Goal: Find specific page/section: Find specific page/section

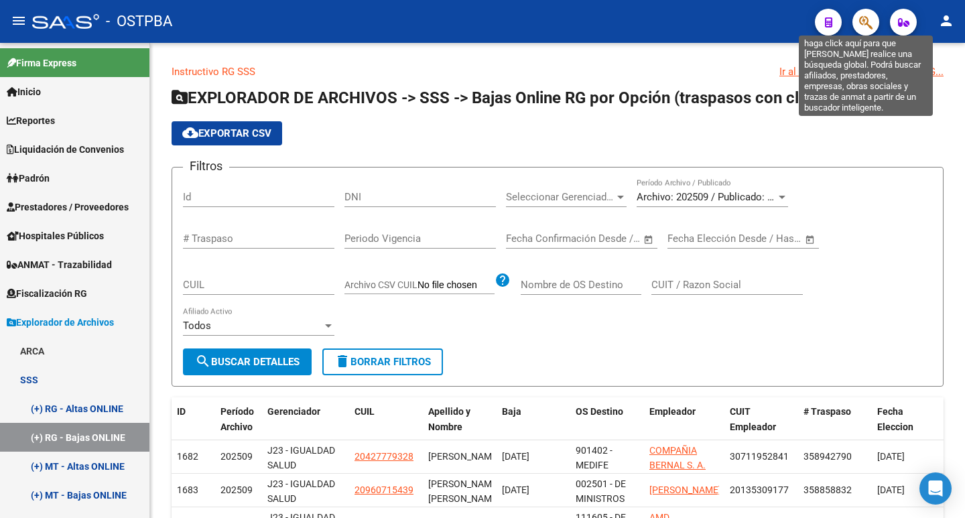
click at [863, 19] on icon "button" at bounding box center [865, 22] width 13 height 15
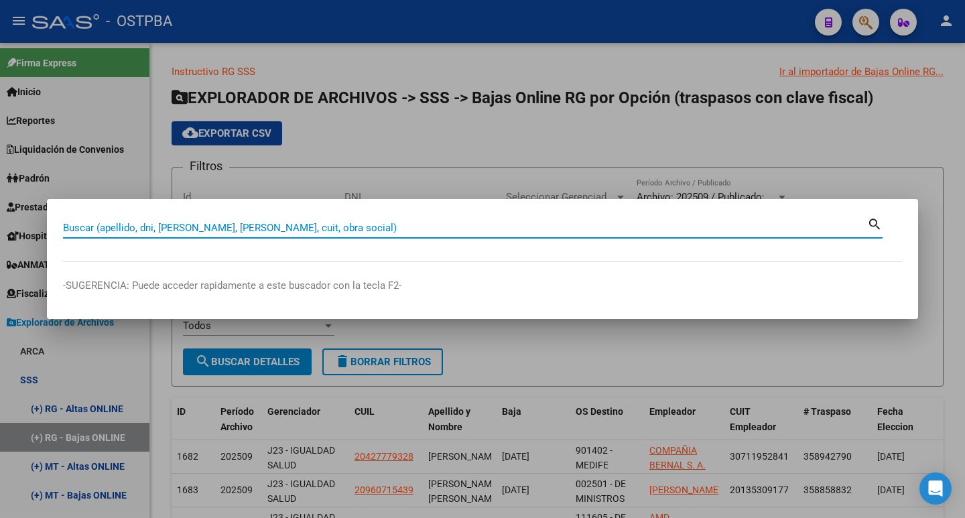
click at [238, 228] on input "Buscar (apellido, dni, [PERSON_NAME], [PERSON_NAME], cuit, obra social)" at bounding box center [465, 228] width 804 height 12
paste input "38695846"
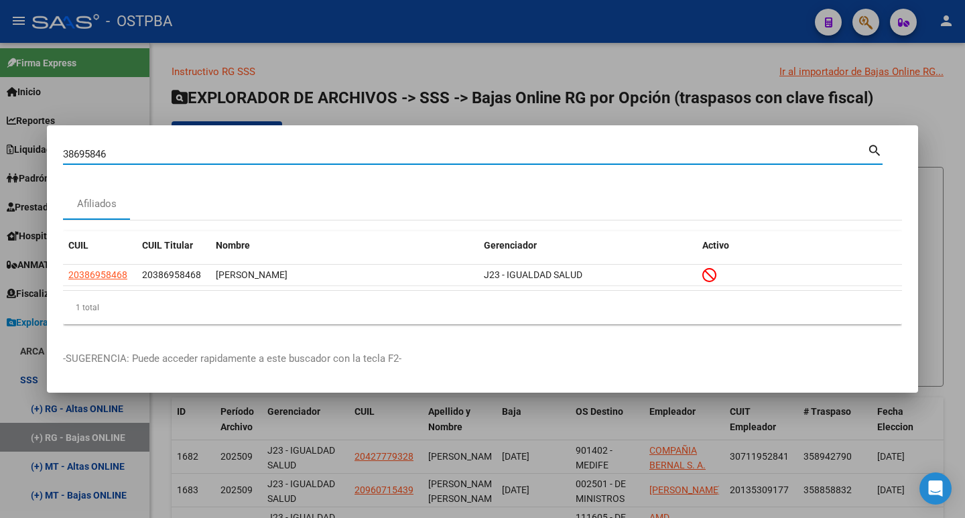
drag, startPoint x: 140, startPoint y: 157, endPoint x: 0, endPoint y: 156, distance: 140.0
click at [0, 156] on div "38695846 Buscar (apellido, dni, cuil, nro traspaso, cuit, obra social) search A…" at bounding box center [482, 259] width 965 height 518
paste input "26735797"
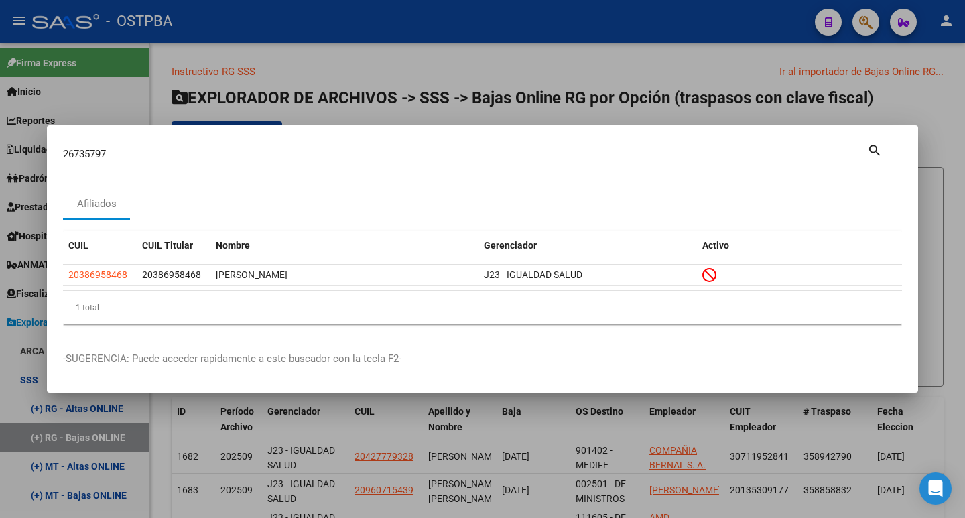
click at [877, 150] on mat-icon "search" at bounding box center [874, 149] width 15 height 16
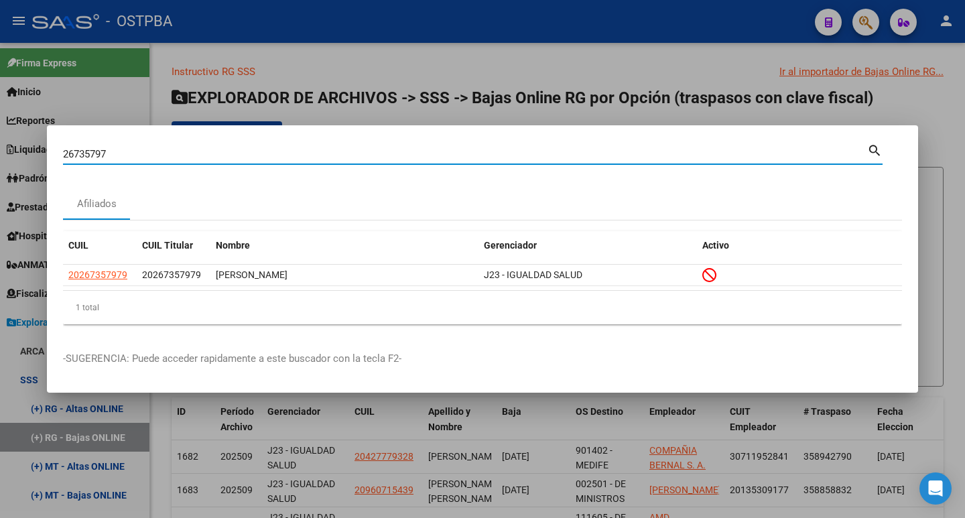
drag, startPoint x: 123, startPoint y: 149, endPoint x: 77, endPoint y: 152, distance: 46.3
click at [0, 147] on div "26735797 Buscar (apellido, dni, cuil, nro traspaso, cuit, obra social) search A…" at bounding box center [482, 259] width 965 height 518
paste input "309100"
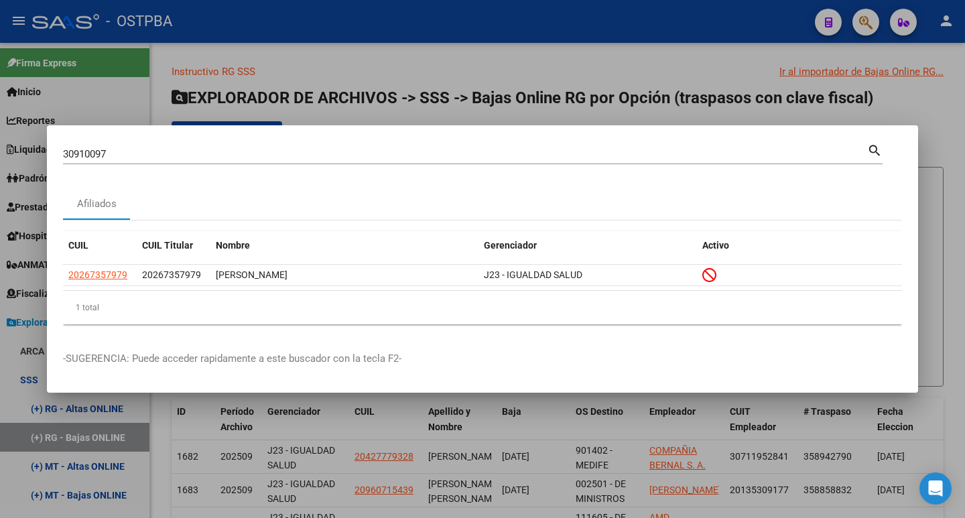
click at [869, 149] on mat-icon "search" at bounding box center [874, 149] width 15 height 16
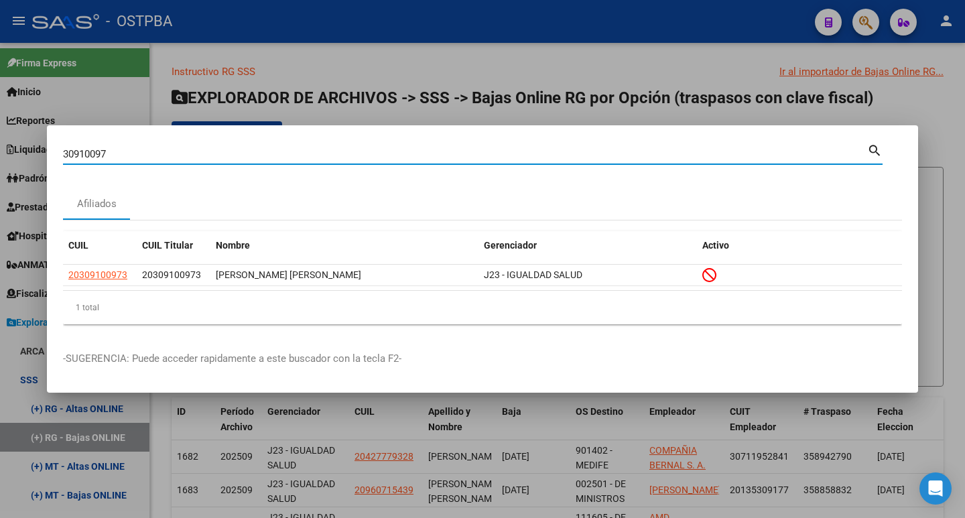
drag, startPoint x: 152, startPoint y: 156, endPoint x: 36, endPoint y: 153, distance: 116.6
click at [16, 156] on div "30910097 Buscar (apellido, dni, cuil, nro traspaso, cuit, obra social) search A…" at bounding box center [482, 259] width 965 height 518
paste input "28107239"
click at [875, 149] on mat-icon "search" at bounding box center [874, 149] width 15 height 16
drag, startPoint x: 130, startPoint y: 157, endPoint x: 5, endPoint y: 153, distance: 125.3
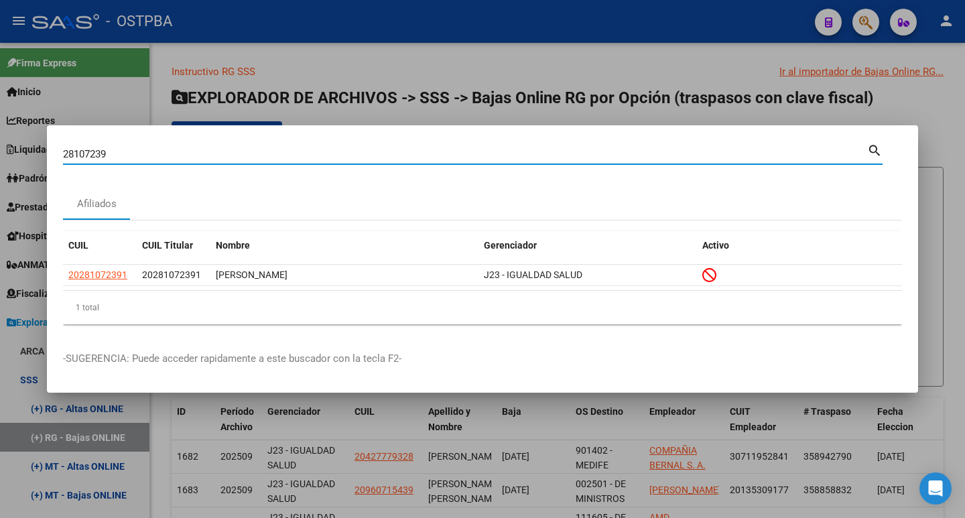
click at [0, 154] on div "28107239 Buscar (apellido, dni, cuil, nro traspaso, cuit, obra social) search A…" at bounding box center [482, 259] width 965 height 518
paste input "33812422"
click at [873, 151] on mat-icon "search" at bounding box center [874, 149] width 15 height 16
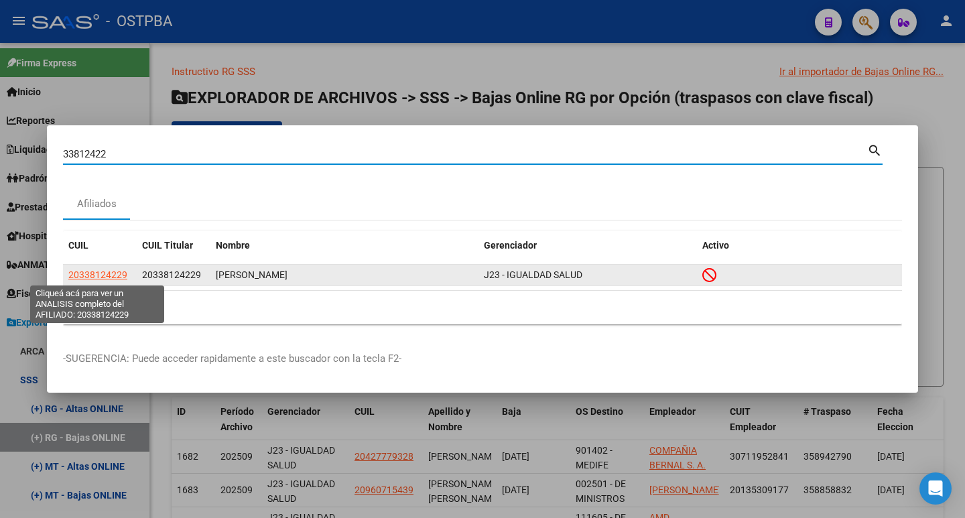
click at [97, 273] on span "20338124229" at bounding box center [97, 274] width 59 height 11
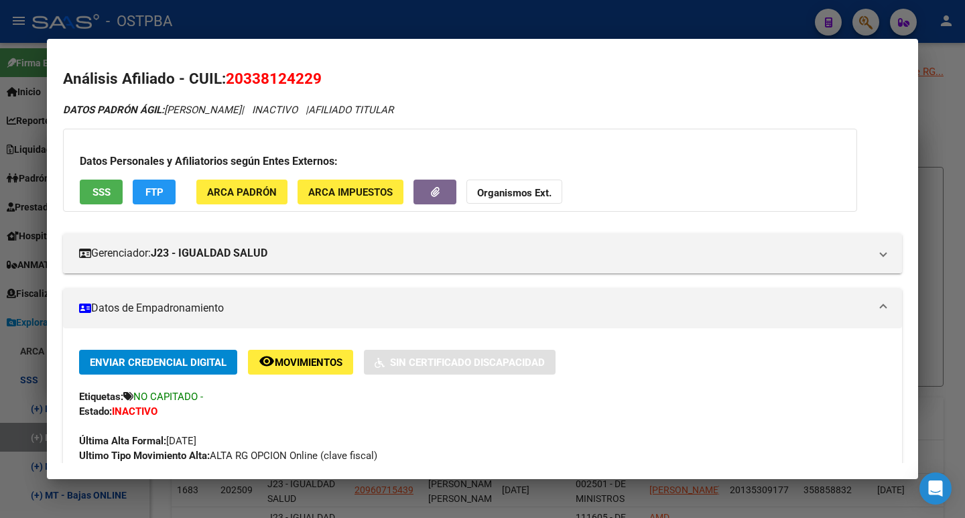
click at [393, 23] on div at bounding box center [482, 259] width 965 height 518
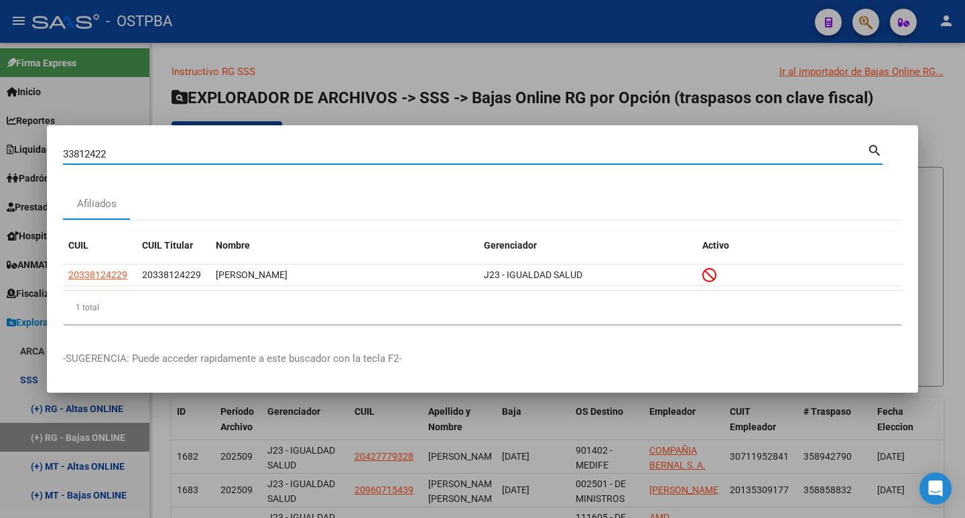
drag, startPoint x: 116, startPoint y: 155, endPoint x: 6, endPoint y: 151, distance: 109.9
click at [6, 151] on div "33812422 Buscar (apellido, dni, cuil, nro traspaso, cuit, obra social) search A…" at bounding box center [482, 259] width 965 height 518
paste input "4197017"
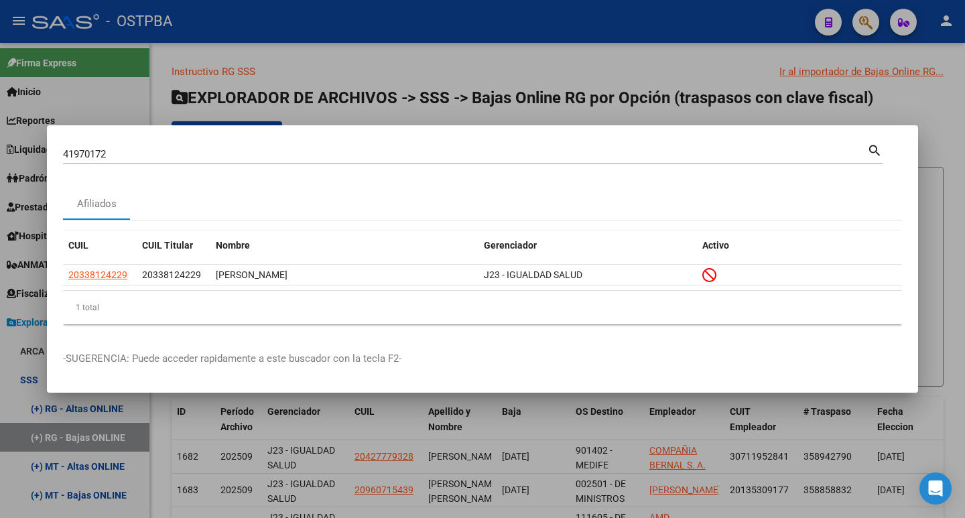
click at [867, 151] on mat-icon "search" at bounding box center [874, 149] width 15 height 16
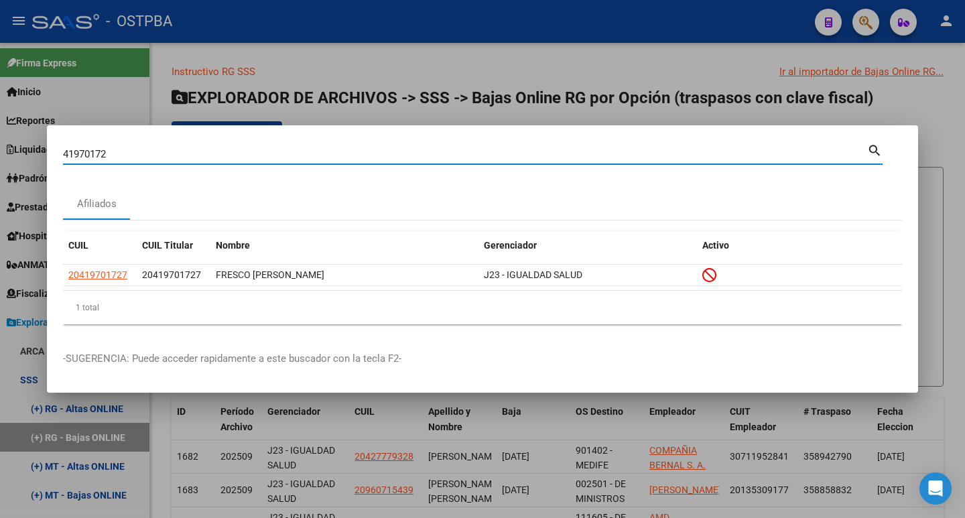
drag, startPoint x: 123, startPoint y: 157, endPoint x: 151, endPoint y: 143, distance: 31.2
click at [32, 153] on div "41970172 Buscar (apellido, dni, cuil, nro traspaso, cuit, obra social) search A…" at bounding box center [482, 259] width 965 height 518
paste input "474640"
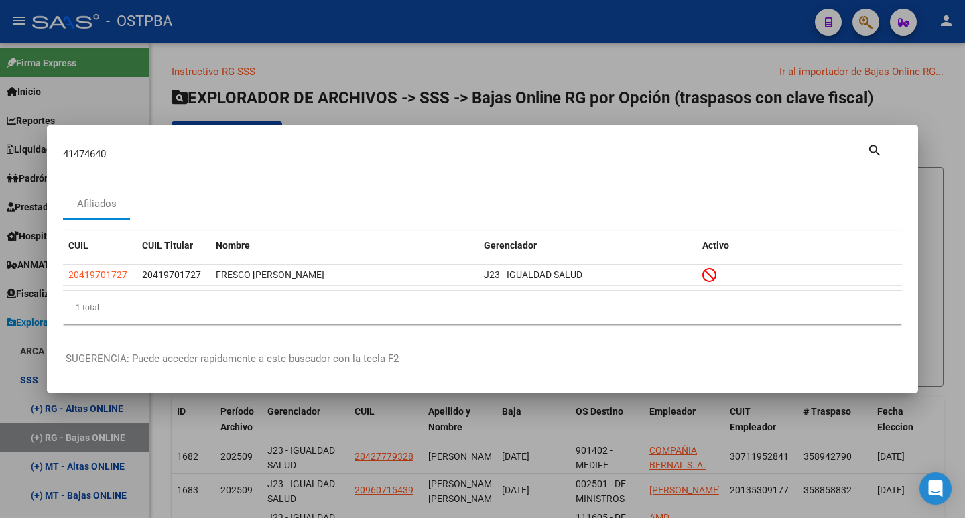
click at [872, 151] on mat-icon "search" at bounding box center [874, 149] width 15 height 16
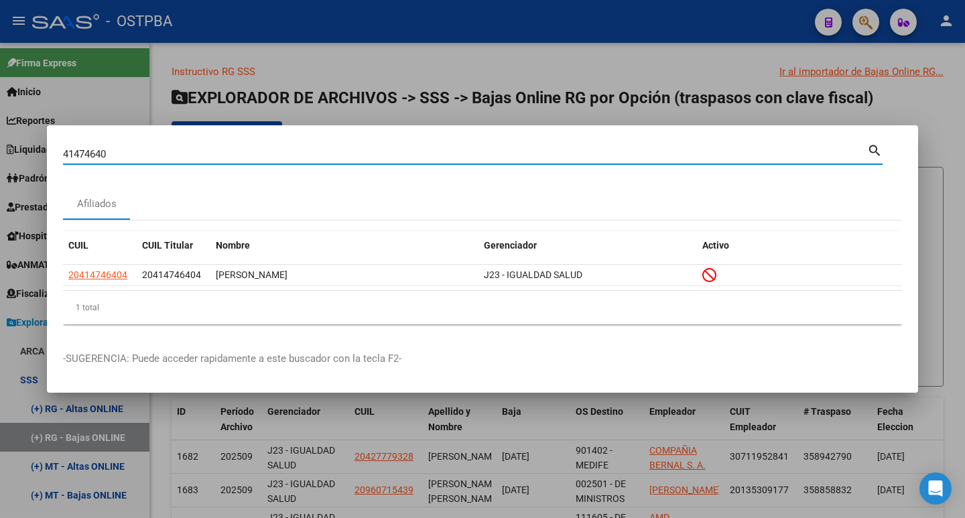
drag, startPoint x: 121, startPoint y: 151, endPoint x: 21, endPoint y: 155, distance: 99.2
click at [21, 155] on div "41474640 Buscar (apellido, dni, cuil, nro traspaso, cuit, obra social) search A…" at bounding box center [482, 259] width 965 height 518
paste input "0623659"
click at [870, 151] on mat-icon "search" at bounding box center [874, 149] width 15 height 16
drag, startPoint x: 115, startPoint y: 153, endPoint x: 10, endPoint y: 151, distance: 104.5
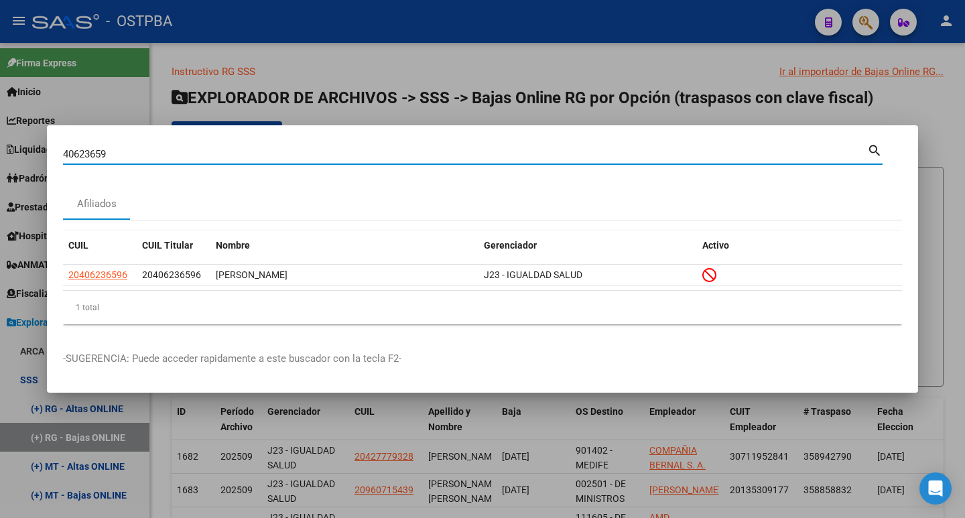
click at [9, 152] on div "40623659 Buscar (apellido, dni, cuil, nro traspaso, cuit, obra social) search A…" at bounding box center [482, 259] width 965 height 518
paste input "1399252"
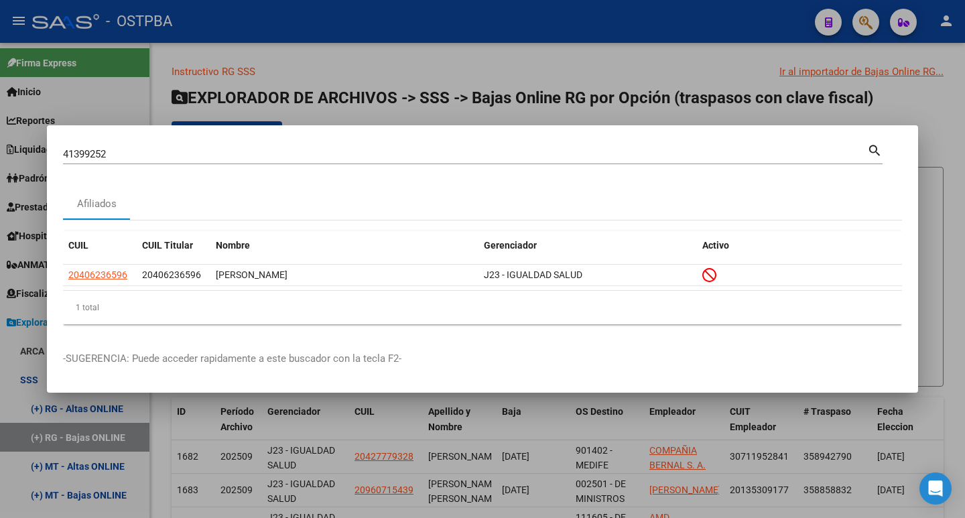
click at [871, 152] on mat-icon "search" at bounding box center [874, 149] width 15 height 16
drag, startPoint x: 135, startPoint y: 145, endPoint x: 84, endPoint y: 152, distance: 50.8
click at [84, 152] on div "41399252 Buscar (apellido, dni, cuil, nro traspaso, cuit, obra social)" at bounding box center [465, 154] width 804 height 20
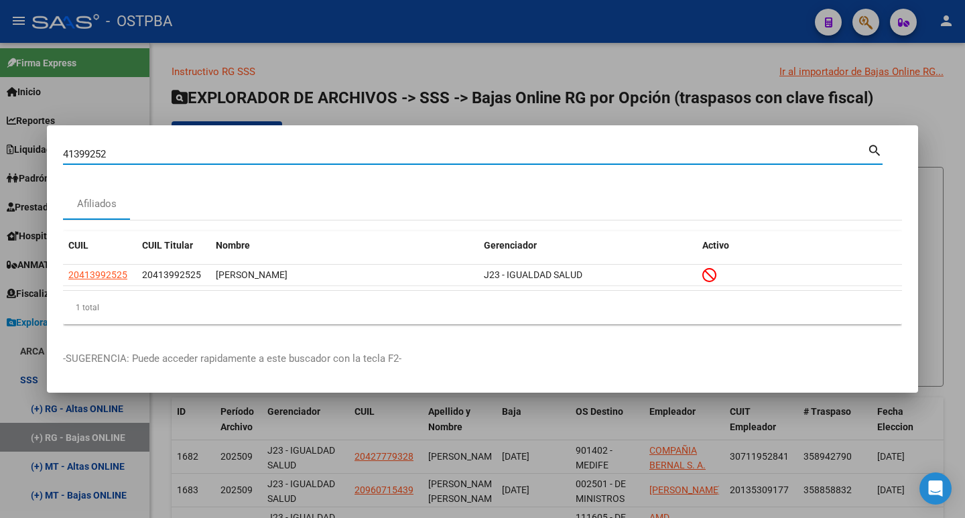
drag, startPoint x: 151, startPoint y: 155, endPoint x: 17, endPoint y: 155, distance: 134.0
click at [17, 155] on div "41399252 Buscar (apellido, dni, cuil, nro traspaso, cuit, obra social) search A…" at bounding box center [482, 259] width 965 height 518
paste input "32522550"
click at [874, 151] on mat-icon "search" at bounding box center [874, 149] width 15 height 16
drag, startPoint x: 123, startPoint y: 154, endPoint x: 31, endPoint y: 149, distance: 91.2
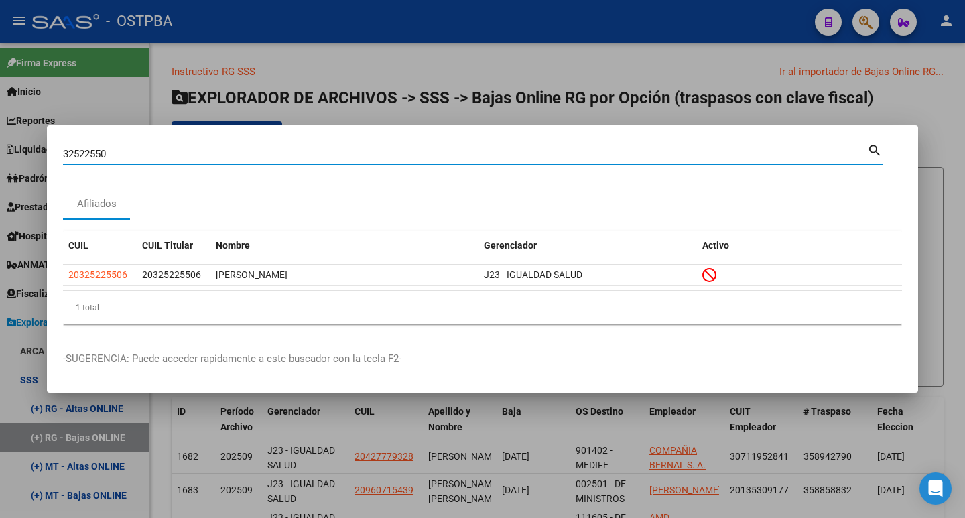
click at [8, 151] on div "32522550 Buscar (apellido, dni, cuil, nro traspaso, cuit, obra social) search A…" at bounding box center [482, 259] width 965 height 518
paste input "6848074"
click at [874, 152] on mat-icon "search" at bounding box center [874, 149] width 15 height 16
drag, startPoint x: 115, startPoint y: 151, endPoint x: 7, endPoint y: 148, distance: 107.9
click at [0, 149] on div "36848074 Buscar (apellido, dni, cuil, nro traspaso, cuit, obra social) search A…" at bounding box center [482, 259] width 965 height 518
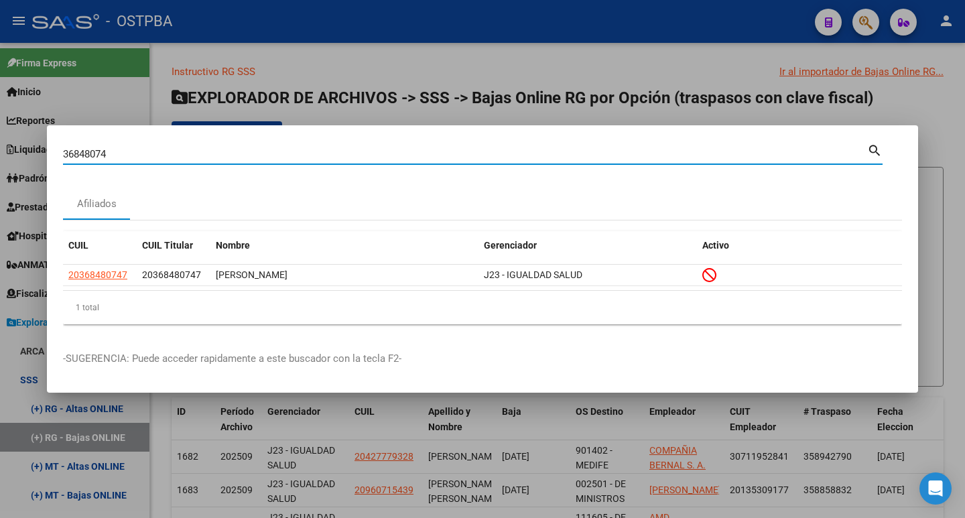
paste input "29664753"
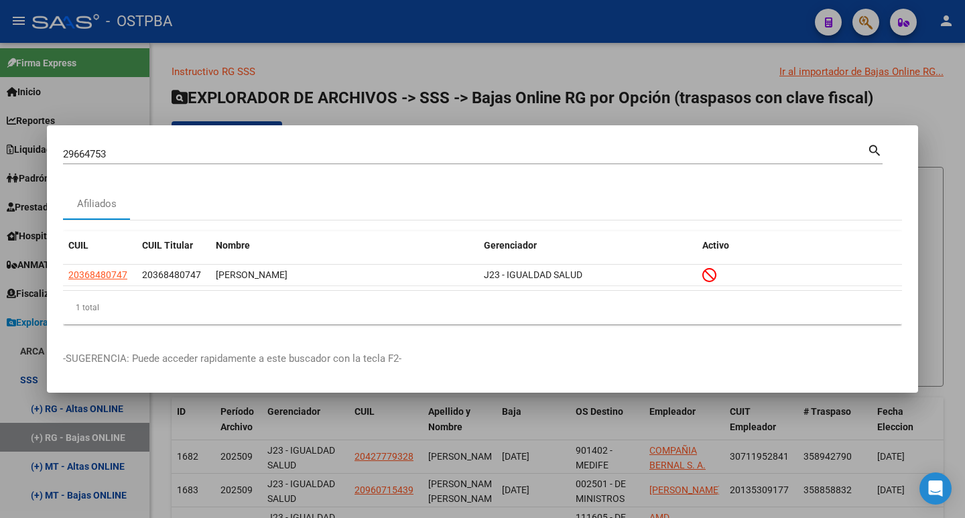
click at [867, 149] on mat-icon "search" at bounding box center [874, 149] width 15 height 16
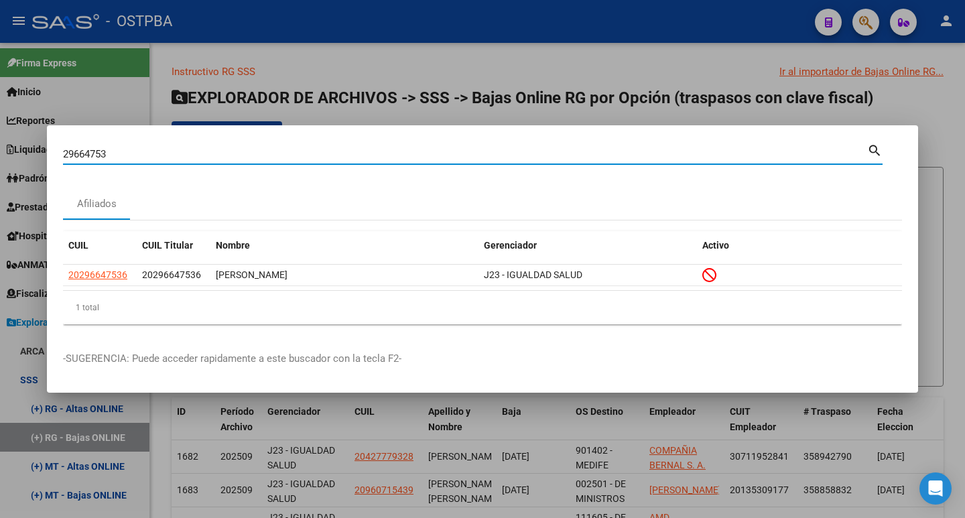
drag, startPoint x: 117, startPoint y: 158, endPoint x: 7, endPoint y: 153, distance: 109.3
click at [7, 153] on div "29664753 Buscar (apellido, dni, cuil, nro traspaso, cuit, obra social) search A…" at bounding box center [482, 259] width 965 height 518
paste input "35892211"
click at [875, 148] on mat-icon "search" at bounding box center [874, 149] width 15 height 16
drag, startPoint x: 120, startPoint y: 149, endPoint x: 8, endPoint y: 152, distance: 111.9
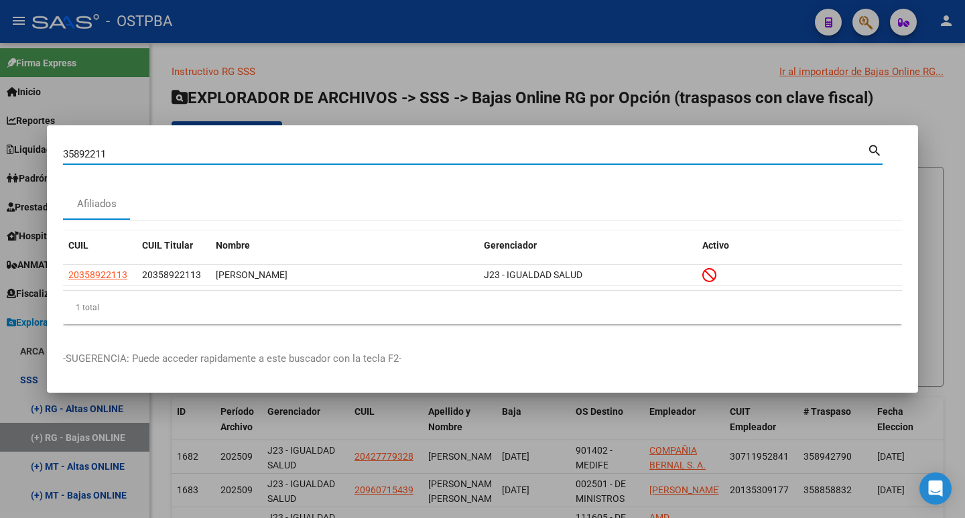
click at [8, 152] on div "35892211 Buscar (apellido, dni, cuil, nro traspaso, cuit, obra social) search A…" at bounding box center [482, 259] width 965 height 518
paste input "46640980"
click at [872, 149] on mat-icon "search" at bounding box center [874, 149] width 15 height 16
drag, startPoint x: 119, startPoint y: 155, endPoint x: 0, endPoint y: 149, distance: 119.3
click at [0, 149] on div "46640980 Buscar (apellido, dni, cuil, nro traspaso, cuit, obra social) search A…" at bounding box center [482, 259] width 965 height 518
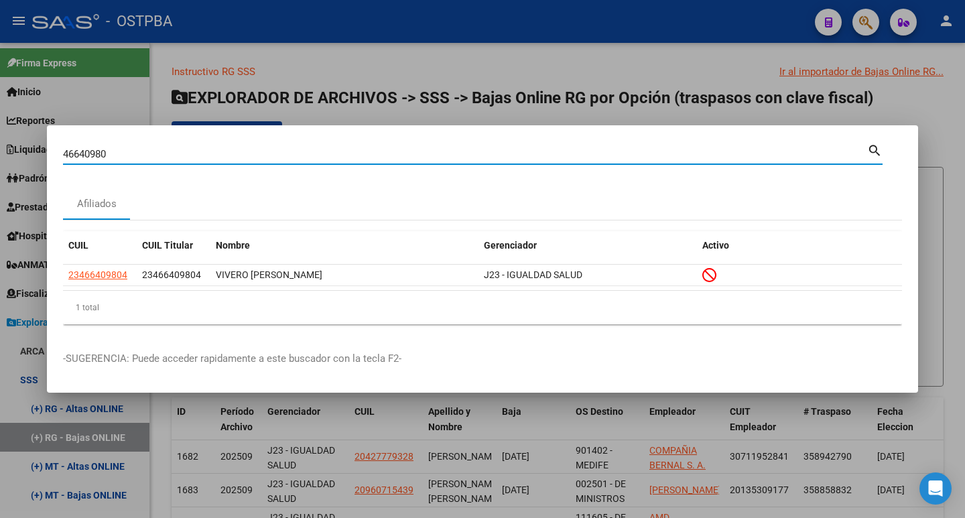
paste input "32461405"
type input "32461405"
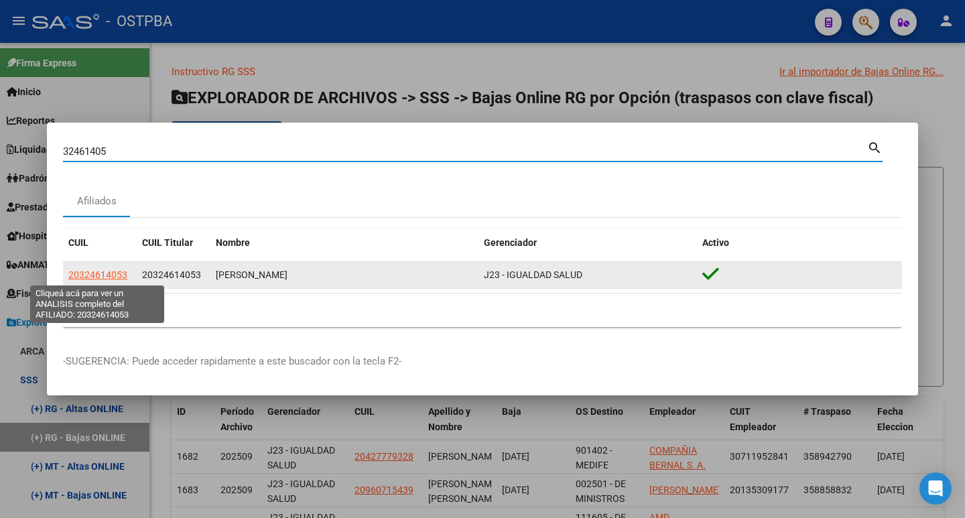
click at [94, 274] on span "20324614053" at bounding box center [97, 274] width 59 height 11
type textarea "20324614053"
